Goal: Task Accomplishment & Management: Use online tool/utility

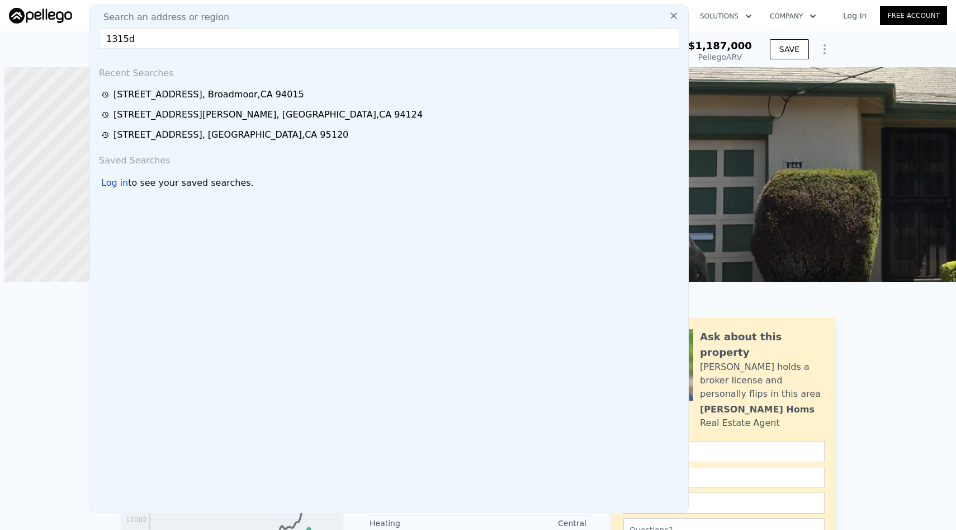
scroll to position [0, 4]
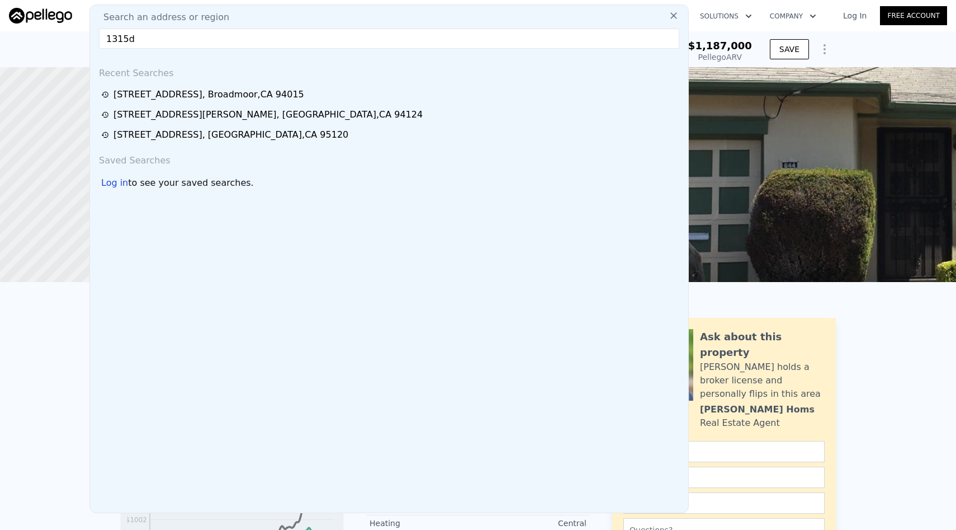
checkbox input "false"
checkbox input "true"
type input "$ 1,196,000"
type input "$ 268,748"
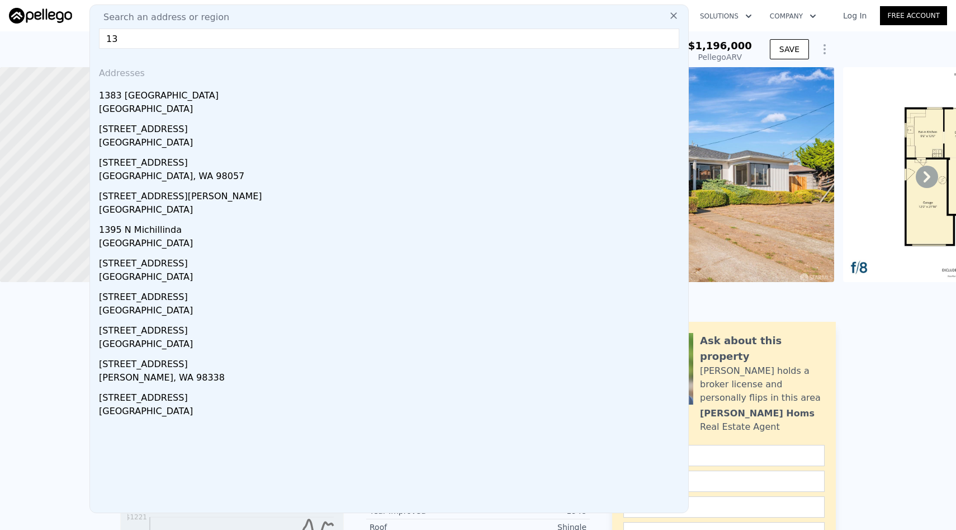
type input "1"
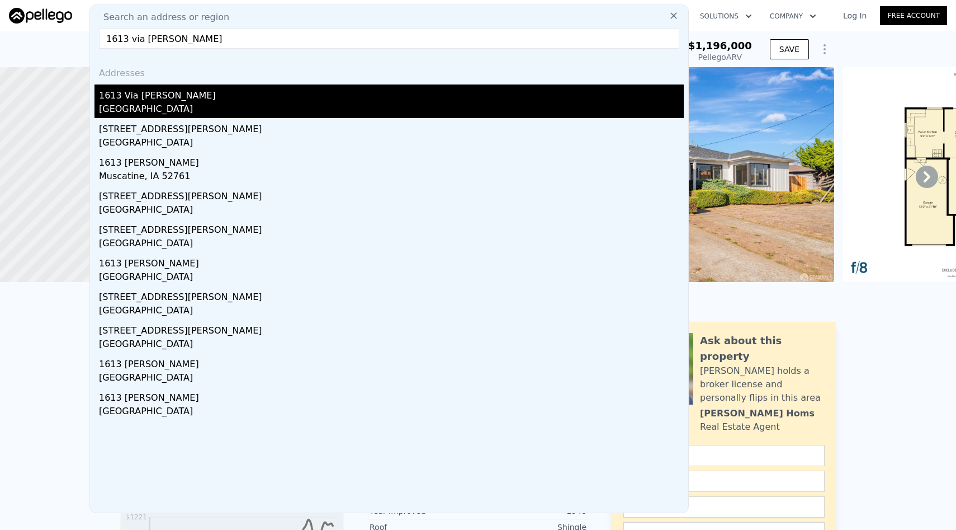
type input "1613 via [PERSON_NAME]"
click at [343, 89] on div "1613 Via [PERSON_NAME]" at bounding box center [391, 93] width 585 height 18
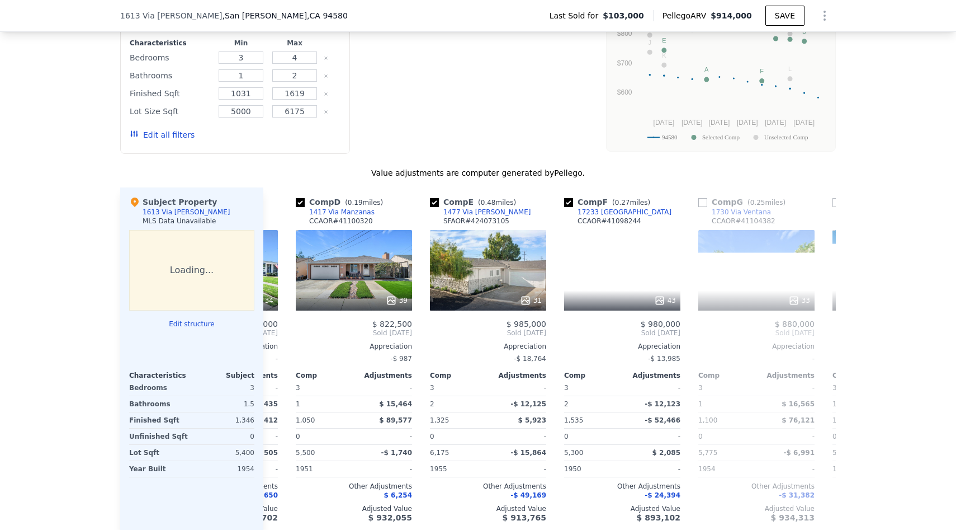
scroll to position [0, 414]
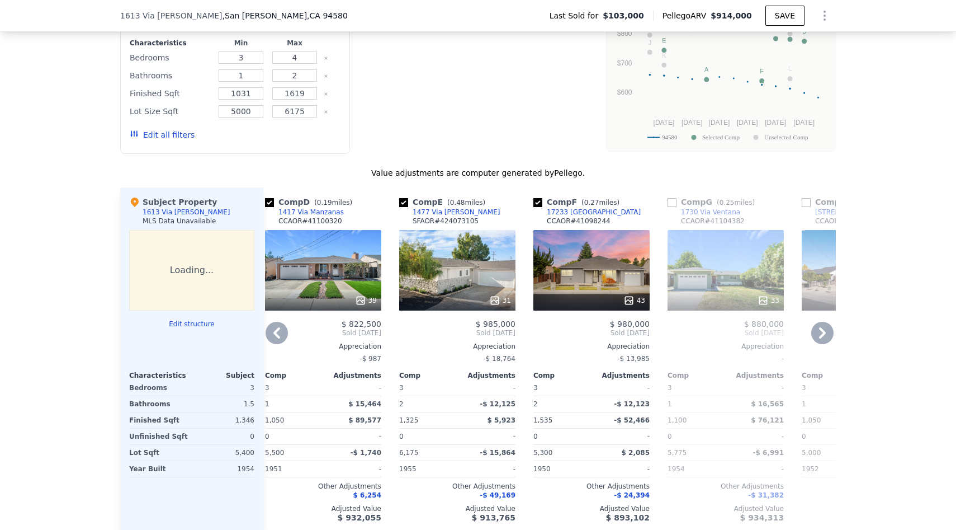
click at [475, 277] on div "31" at bounding box center [457, 270] width 116 height 81
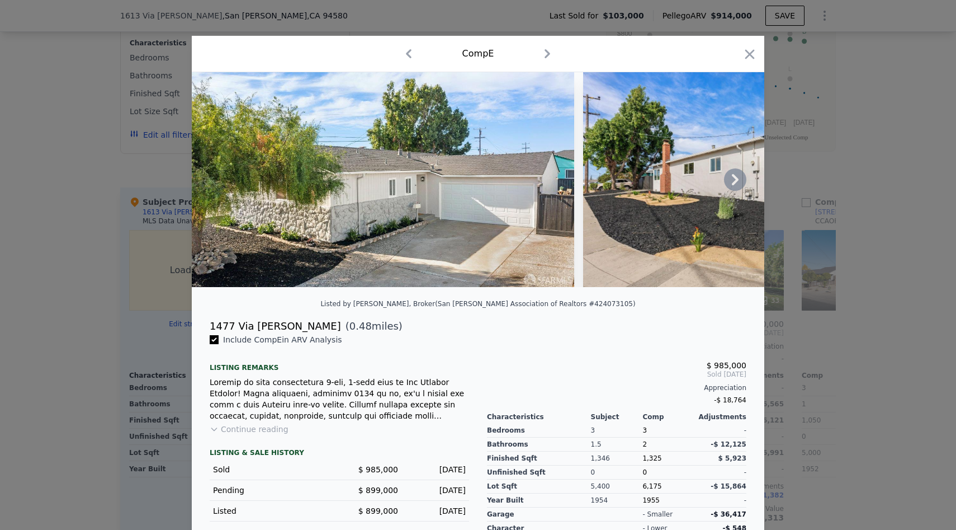
click at [732, 179] on icon at bounding box center [735, 179] width 22 height 22
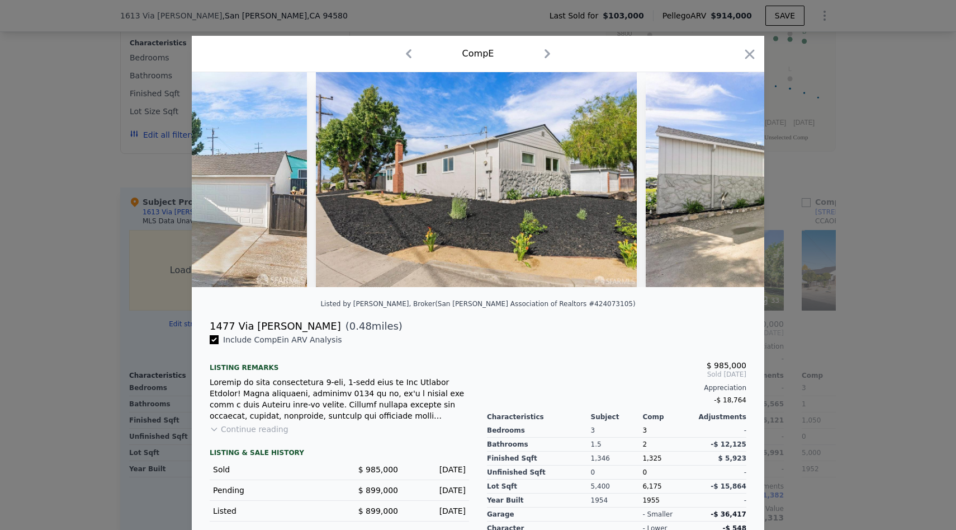
click at [732, 179] on img at bounding box center [807, 179] width 322 height 215
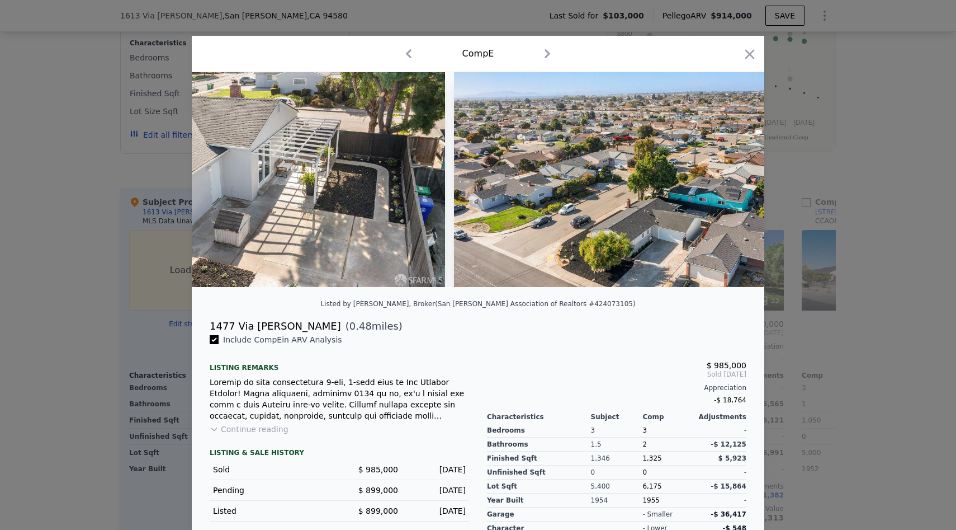
scroll to position [0, 9805]
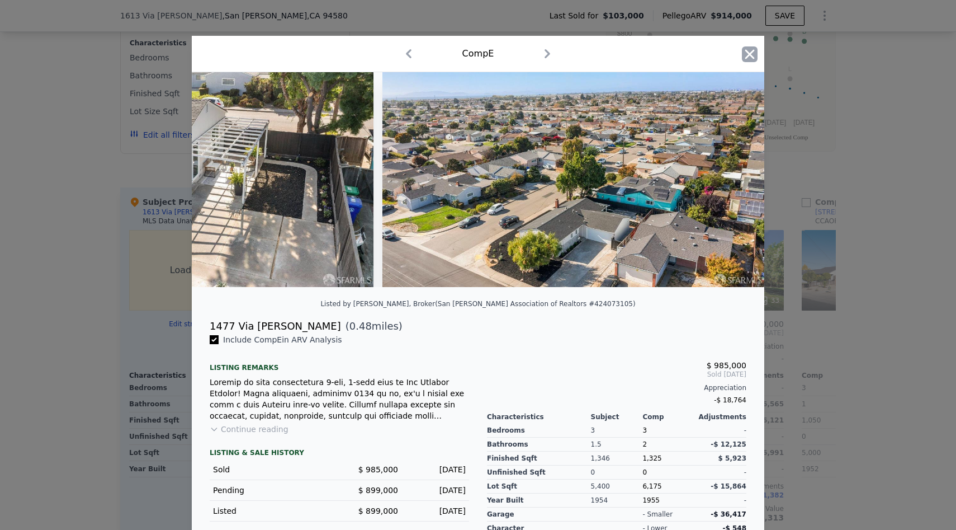
click at [748, 53] on icon "button" at bounding box center [751, 54] width 10 height 10
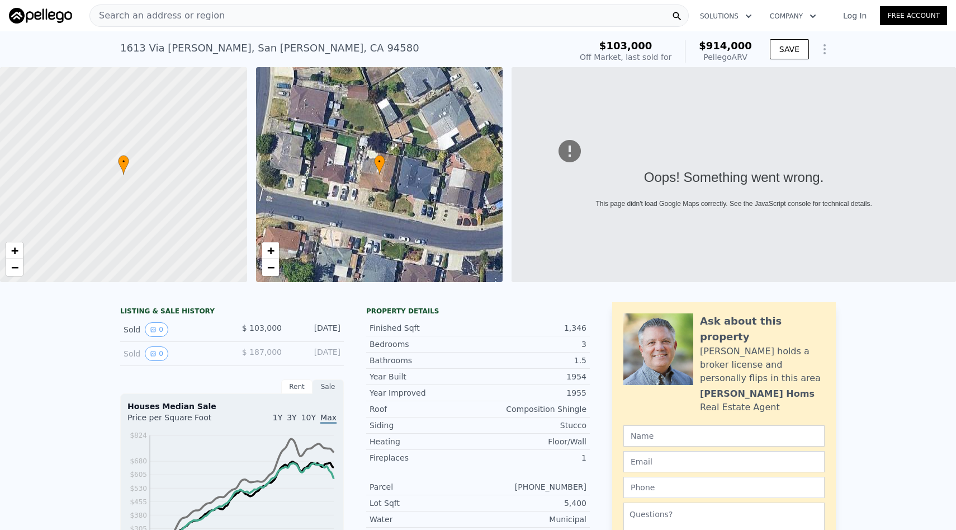
click at [121, 46] on div "[STREET_ADDRESS][PERSON_NAME]" at bounding box center [269, 48] width 299 height 16
click at [281, 13] on div "Search an address or region" at bounding box center [389, 15] width 600 height 22
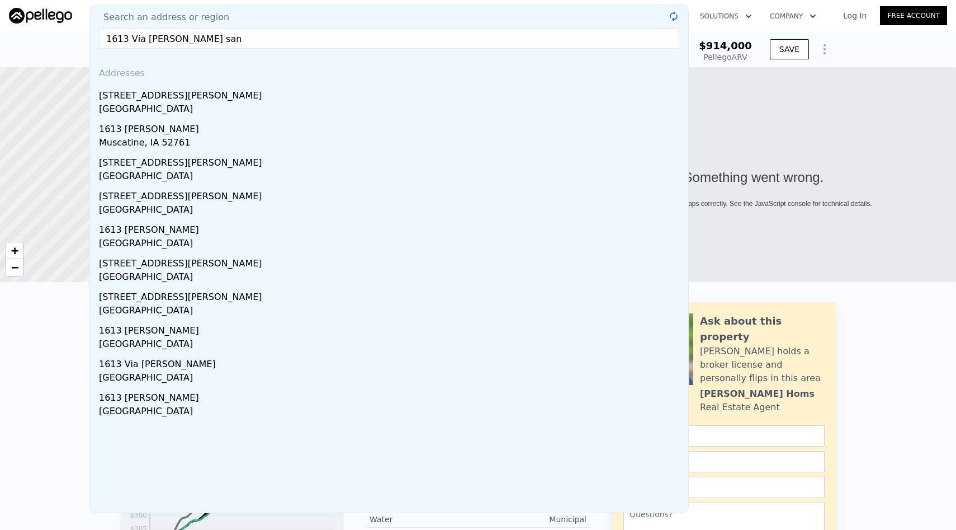
type input "1613 Vía [PERSON_NAME] san"
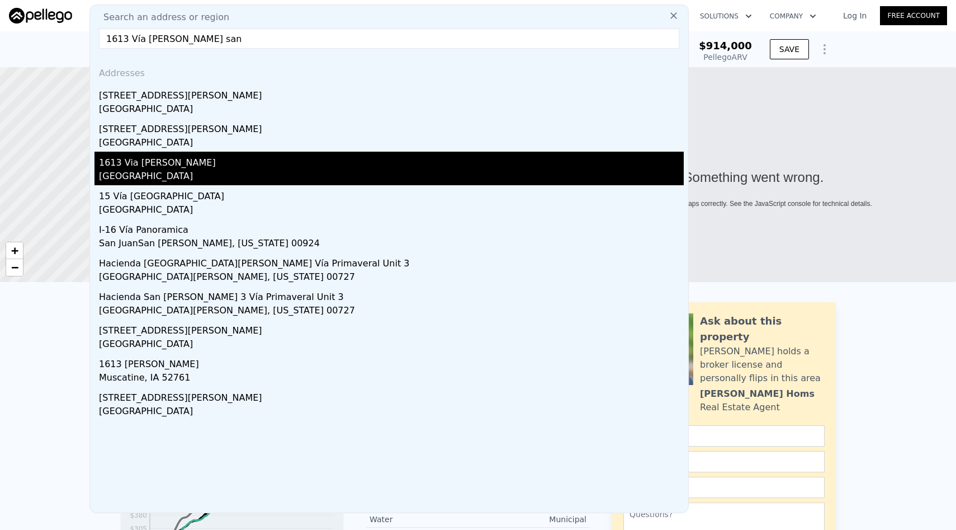
click at [246, 168] on div "1613 Via [PERSON_NAME]" at bounding box center [391, 161] width 585 height 18
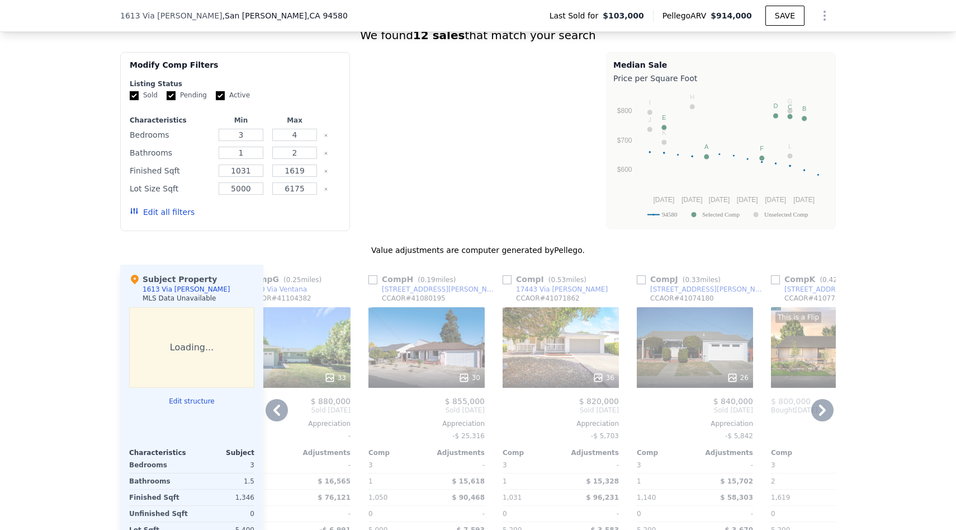
scroll to position [851, 0]
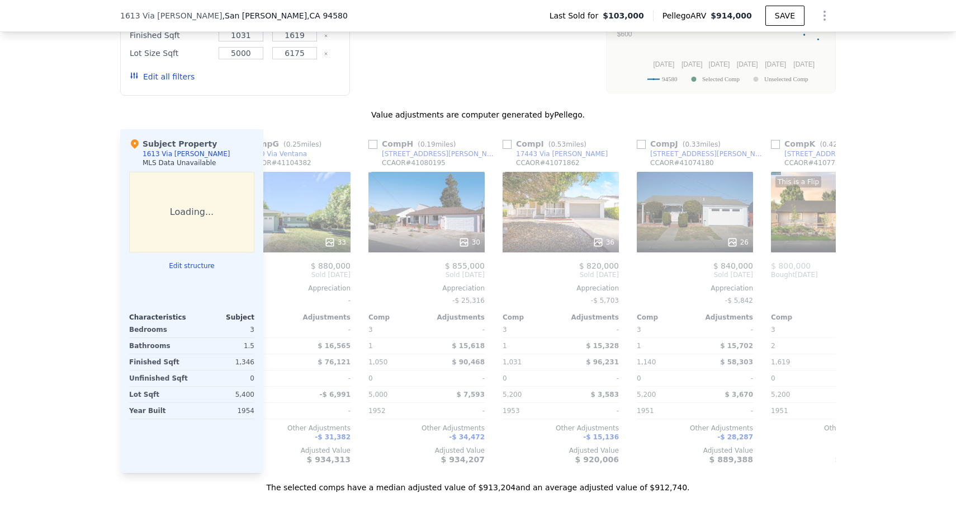
click at [203, 269] on button "Edit structure" at bounding box center [191, 265] width 125 height 9
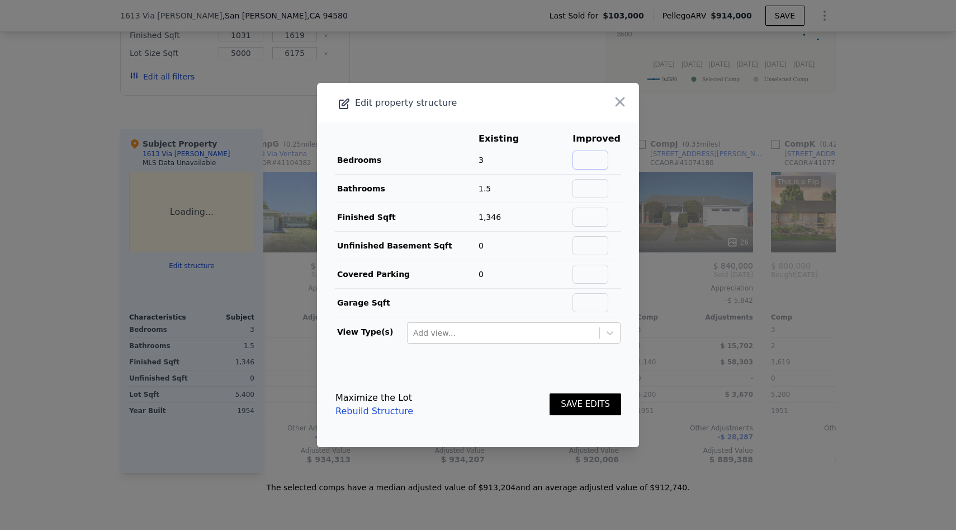
click at [601, 162] on input "text" at bounding box center [591, 159] width 36 height 19
type input "3"
click at [597, 196] on input "text" at bounding box center [591, 188] width 36 height 19
type input "2"
click at [556, 398] on button "SAVE EDITS" at bounding box center [586, 404] width 72 height 22
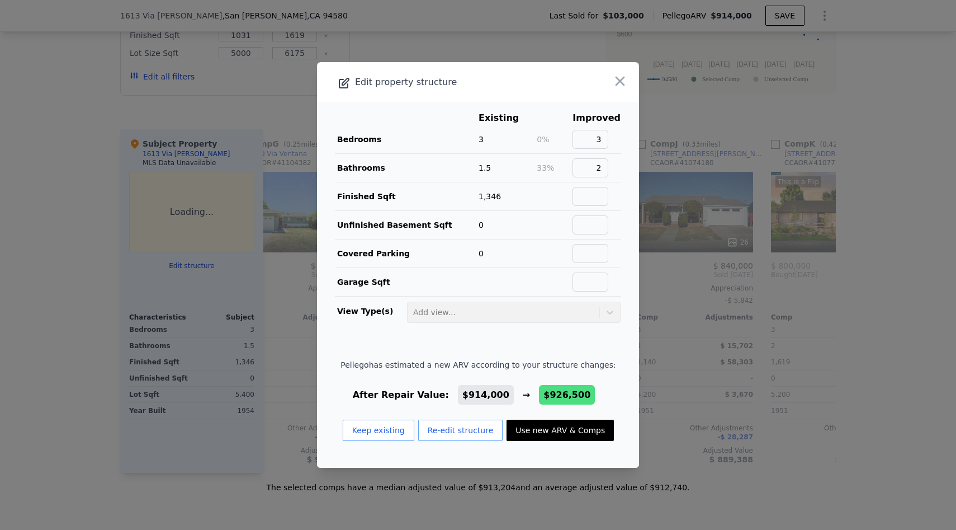
click at [560, 426] on button "Use new ARV & Comps" at bounding box center [560, 429] width 107 height 21
type input "$ 926,500"
type input "$ 760,254"
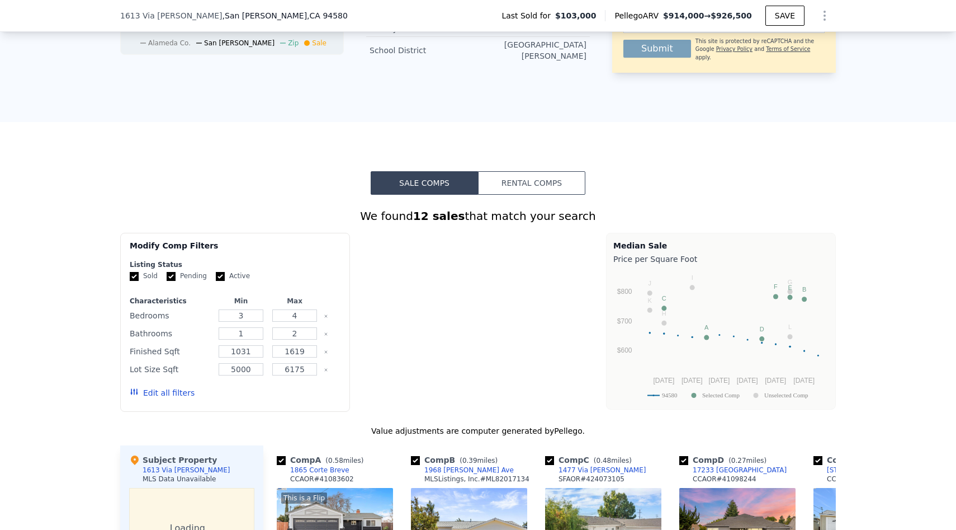
scroll to position [511, 0]
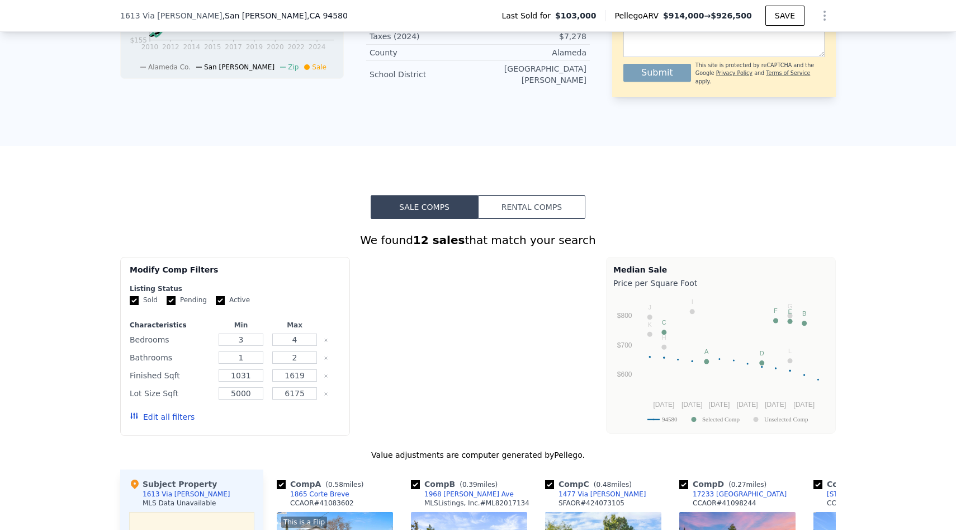
click at [443, 182] on div "Sale Comps Rental Comps We found 12 sales that match your search Filters Map Pr…" at bounding box center [478, 514] width 956 height 736
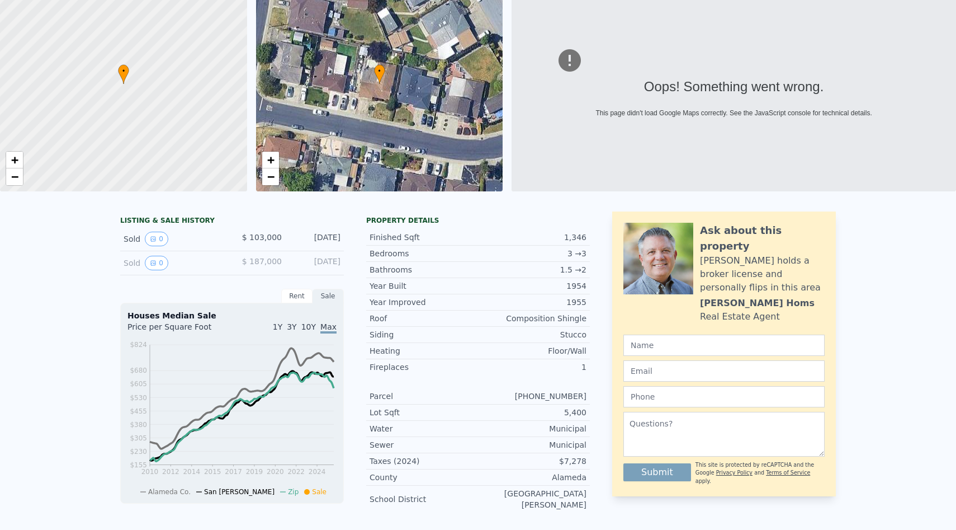
scroll to position [0, 0]
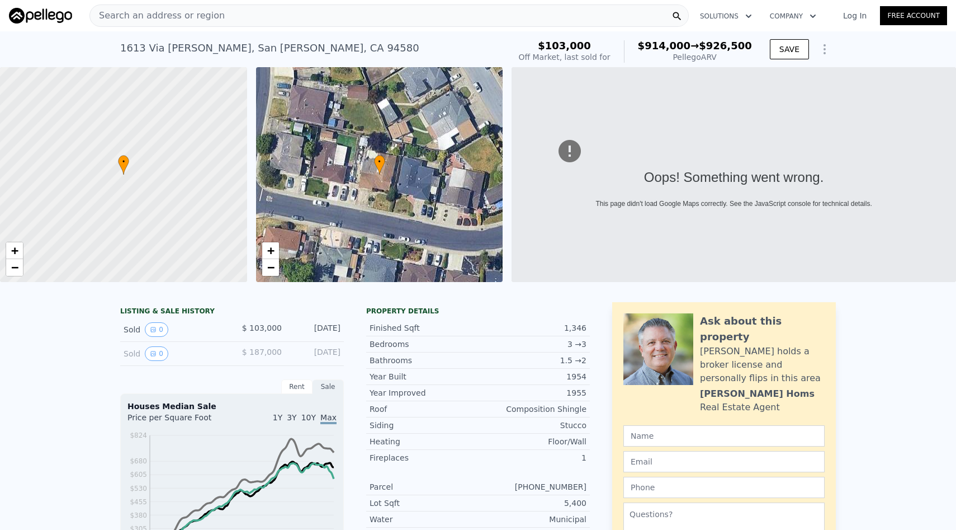
click at [485, 67] on div "[STREET_ADDRESS][PERSON_NAME] Sold [DATE] for $103k (~ARV $914k → $926,500 )" at bounding box center [312, 51] width 385 height 31
click at [273, 257] on span "+" at bounding box center [270, 250] width 7 height 14
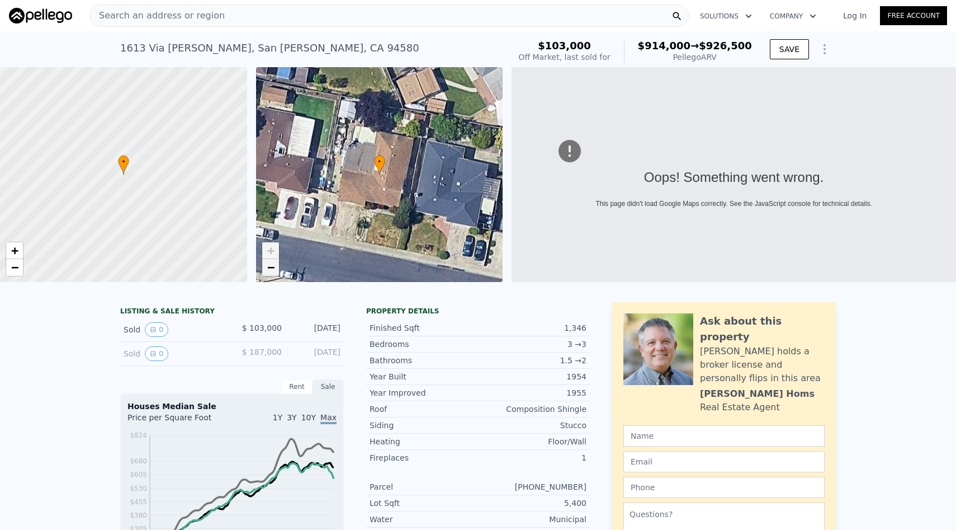
click at [271, 274] on span "−" at bounding box center [270, 267] width 7 height 14
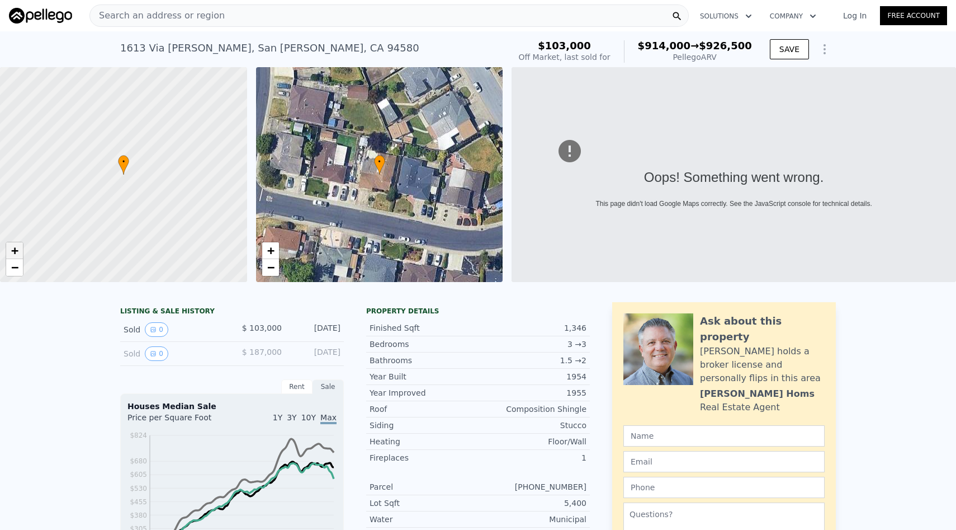
click at [17, 257] on span "+" at bounding box center [14, 250] width 7 height 14
click at [17, 276] on div "+ −" at bounding box center [15, 259] width 18 height 35
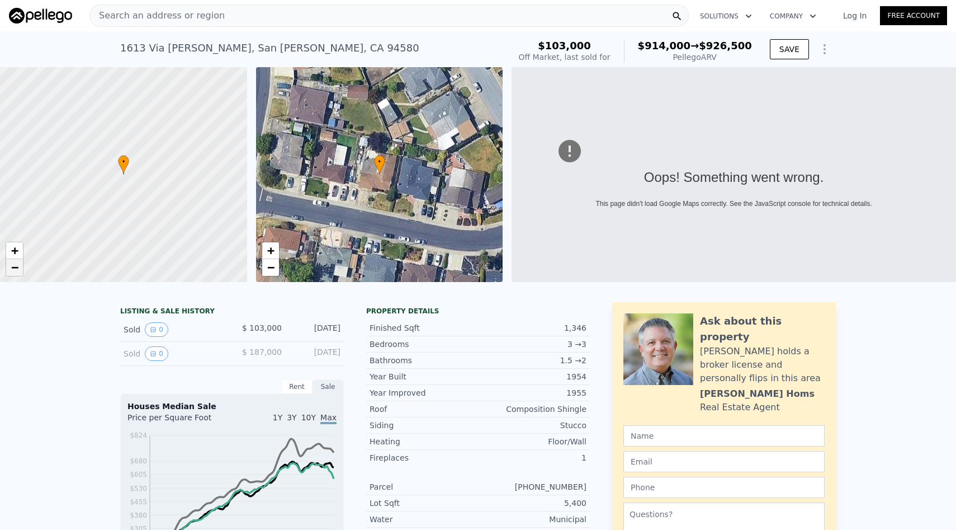
click at [17, 274] on span "−" at bounding box center [14, 267] width 7 height 14
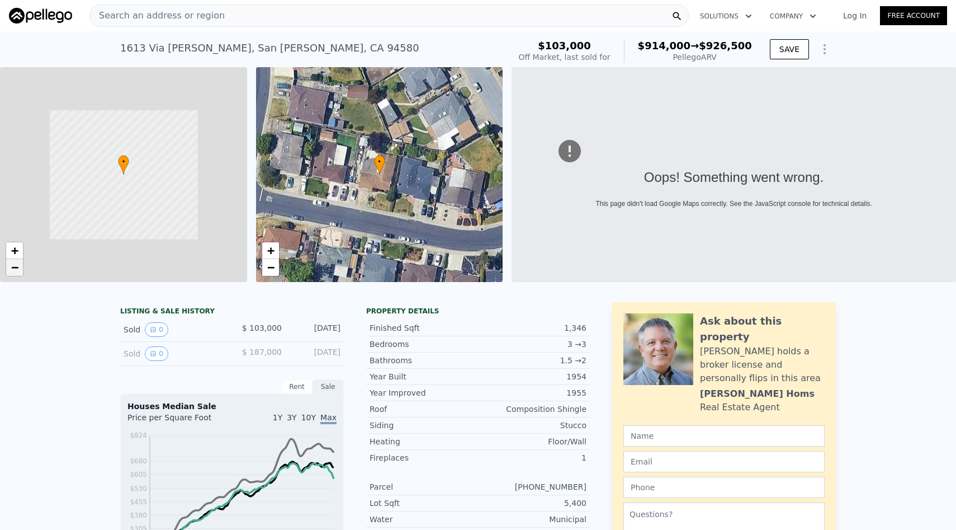
click at [17, 274] on span "−" at bounding box center [14, 267] width 7 height 14
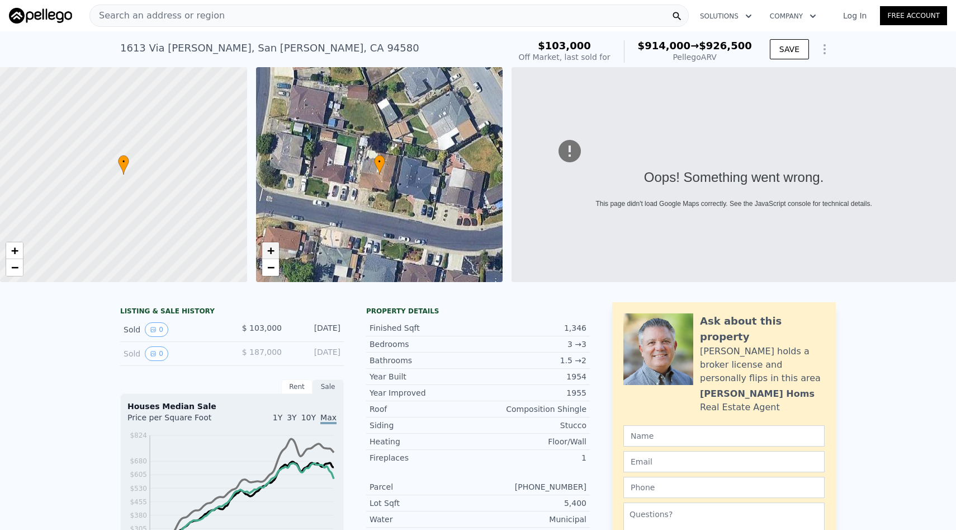
click at [267, 257] on span "+" at bounding box center [270, 250] width 7 height 14
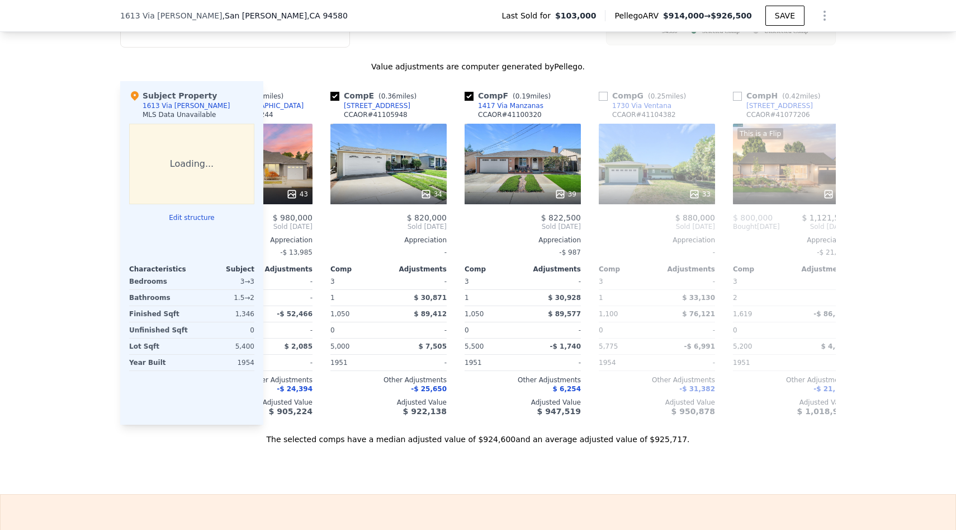
scroll to position [0, 479]
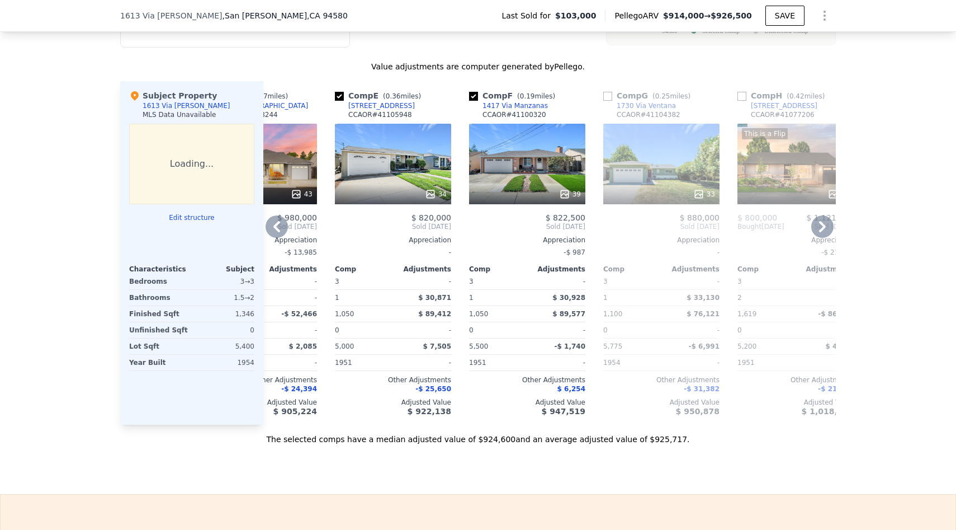
type input "$ 914,000"
type input "$ 748,446"
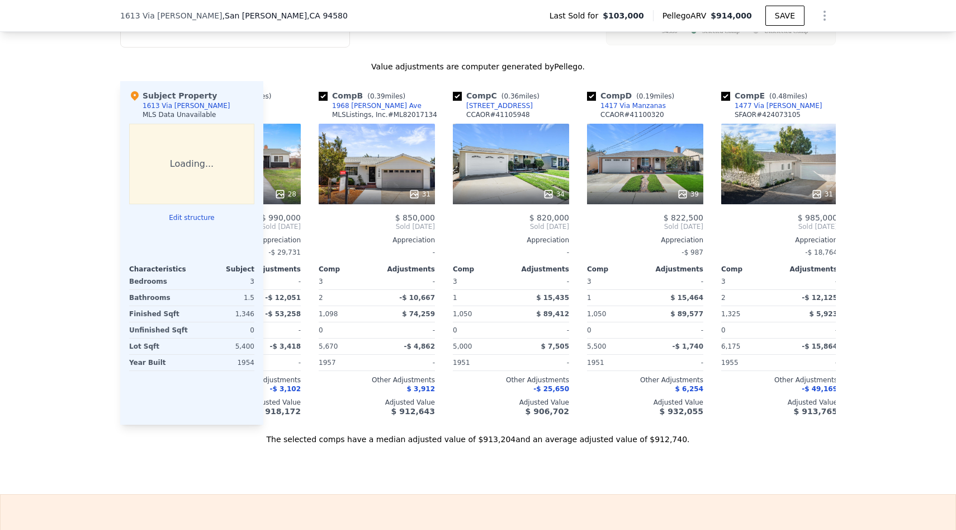
scroll to position [0, 0]
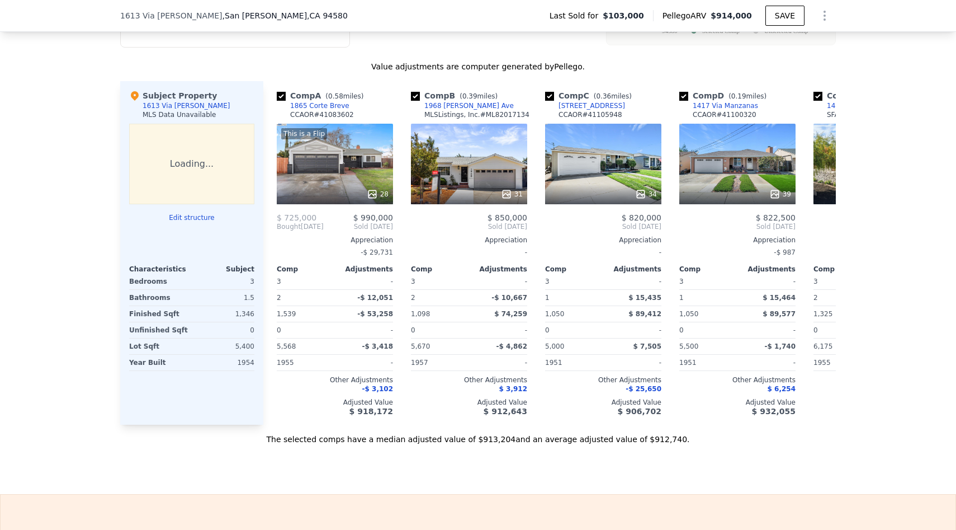
click at [924, 269] on div "We found 12 sales that match your search Filters Map Prices Modify Comp Filters…" at bounding box center [478, 138] width 956 height 614
